Goal: Task Accomplishment & Management: Manage account settings

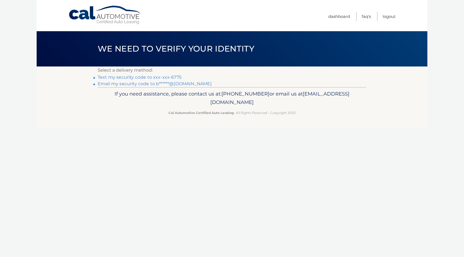
click at [141, 77] on link "Text my security code to xxx-xxx-6775" at bounding box center [140, 77] width 84 height 5
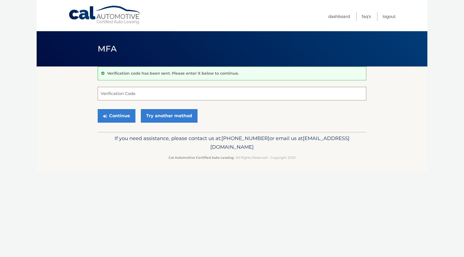
click at [142, 97] on input "Verification Code" at bounding box center [232, 94] width 269 height 14
type input "245612"
click at [98, 109] on button "Continue" at bounding box center [117, 116] width 38 height 14
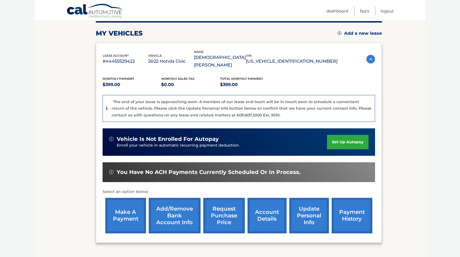
scroll to position [82, 0]
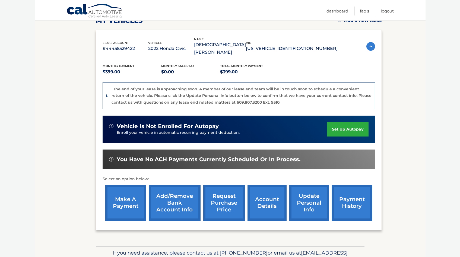
click at [267, 204] on link "account details" at bounding box center [266, 203] width 39 height 36
click at [267, 203] on link "account details" at bounding box center [266, 203] width 39 height 36
click at [254, 187] on link "account details" at bounding box center [266, 203] width 39 height 36
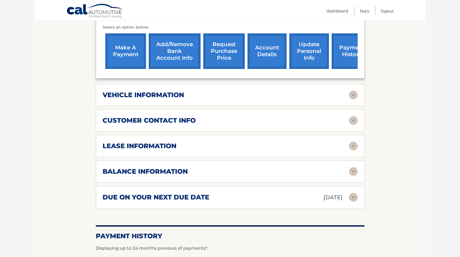
scroll to position [205, 0]
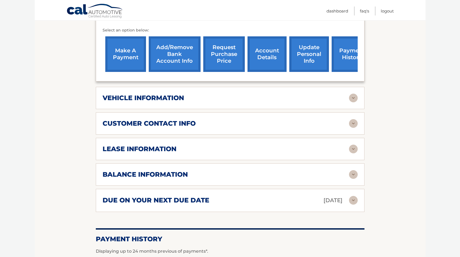
click at [353, 94] on img at bounding box center [353, 98] width 9 height 9
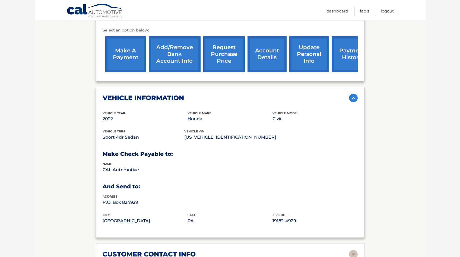
click at [221, 38] on link "request purchase price" at bounding box center [224, 54] width 42 height 36
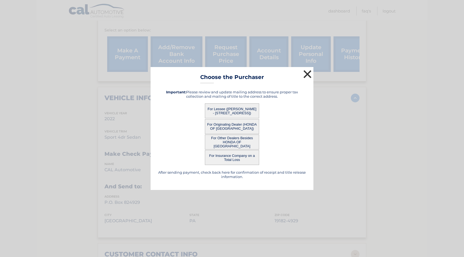
click at [307, 72] on button "×" at bounding box center [307, 74] width 11 height 11
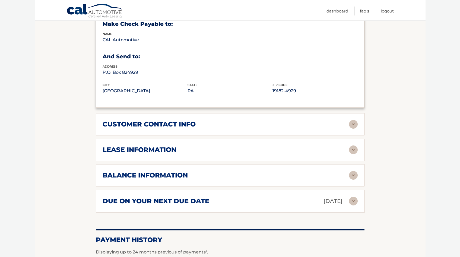
scroll to position [337, 0]
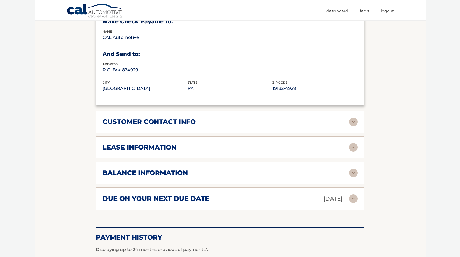
click at [355, 143] on img at bounding box center [353, 147] width 9 height 9
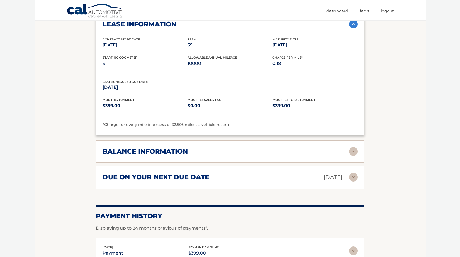
scroll to position [495, 0]
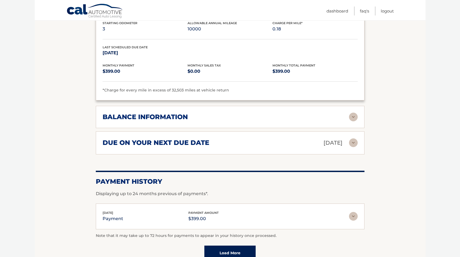
click at [351, 113] on img at bounding box center [353, 117] width 9 height 9
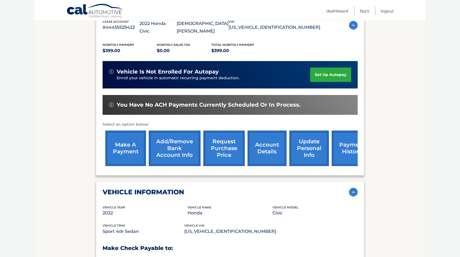
scroll to position [109, 0]
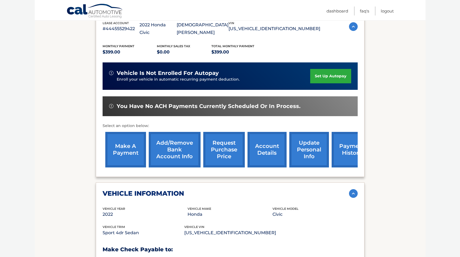
click at [360, 147] on div "lease account #44455529422 vehicle 2022 Honda Civic name JODEE BAKER vin 2HGFE2…" at bounding box center [230, 93] width 269 height 167
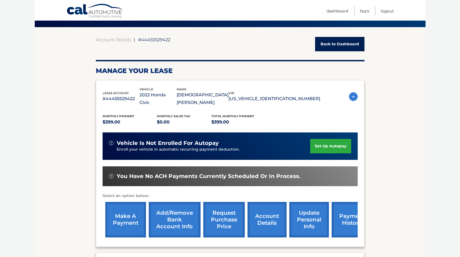
scroll to position [33, 0]
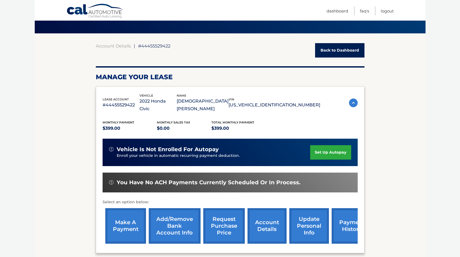
click at [356, 102] on img at bounding box center [353, 102] width 9 height 9
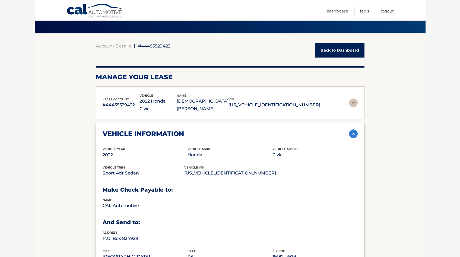
click at [352, 99] on img at bounding box center [353, 102] width 9 height 9
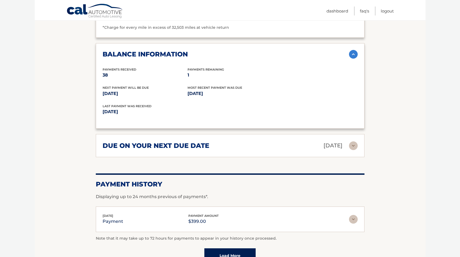
scroll to position [567, 0]
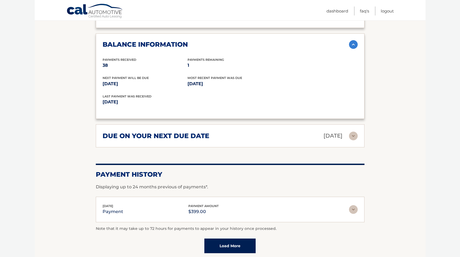
click at [351, 132] on img at bounding box center [353, 136] width 9 height 9
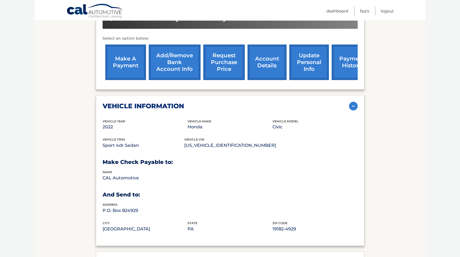
scroll to position [193, 0]
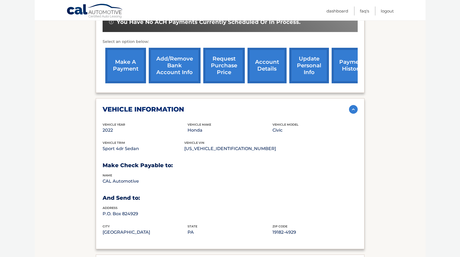
click at [340, 63] on link "payment history" at bounding box center [352, 66] width 41 height 36
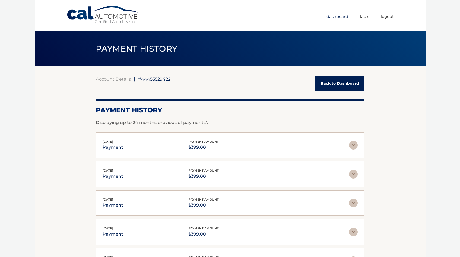
click at [330, 18] on link "Dashboard" at bounding box center [337, 16] width 22 height 9
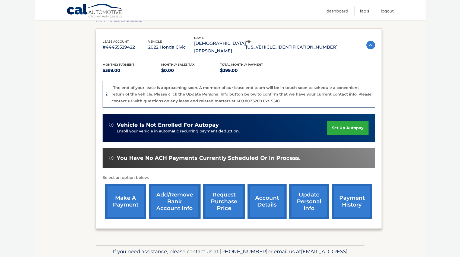
scroll to position [85, 0]
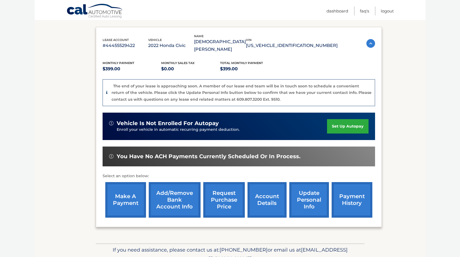
click at [219, 197] on link "request purchase price" at bounding box center [224, 200] width 42 height 36
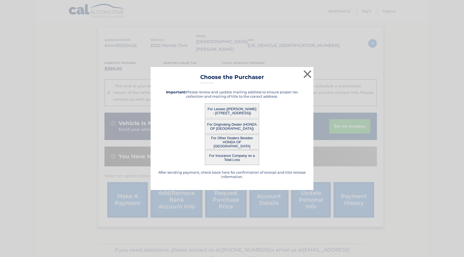
click at [224, 109] on button "For Lessee ([PERSON_NAME] - [STREET_ADDRESS])" at bounding box center [232, 110] width 54 height 15
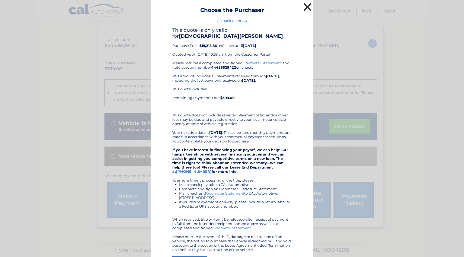
click at [305, 5] on button "×" at bounding box center [307, 7] width 11 height 11
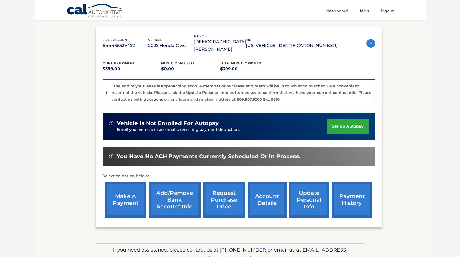
click at [386, 12] on link "Logout" at bounding box center [387, 11] width 13 height 9
